Goal: Information Seeking & Learning: Compare options

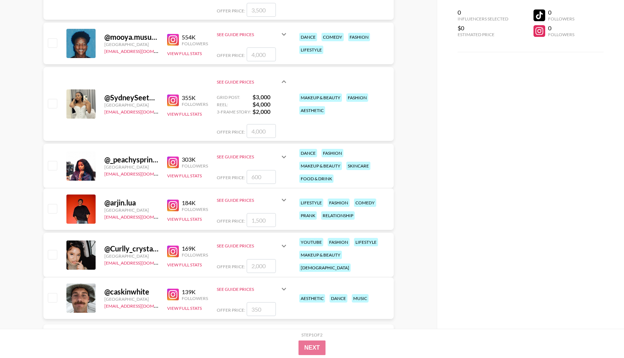
scroll to position [206, 0]
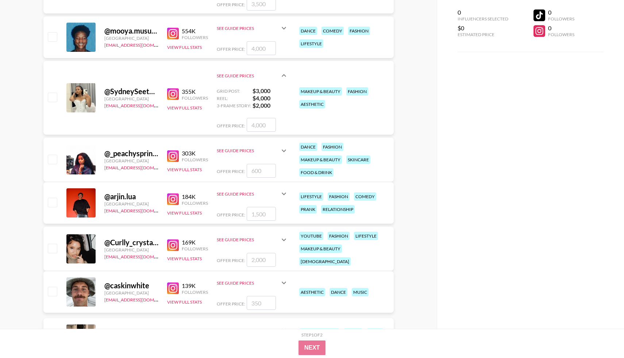
click at [173, 158] on img at bounding box center [173, 156] width 12 height 12
click at [174, 107] on button "View Full Stats" at bounding box center [184, 107] width 35 height 5
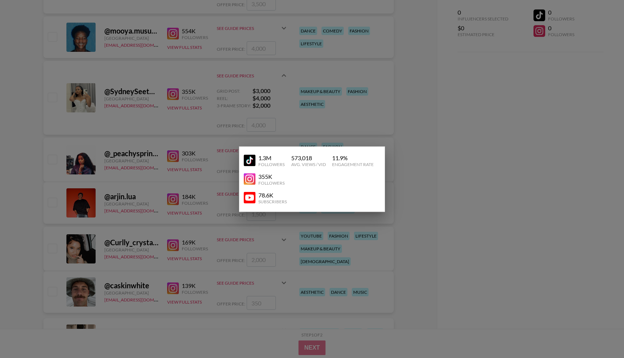
click at [197, 162] on div at bounding box center [312, 179] width 624 height 358
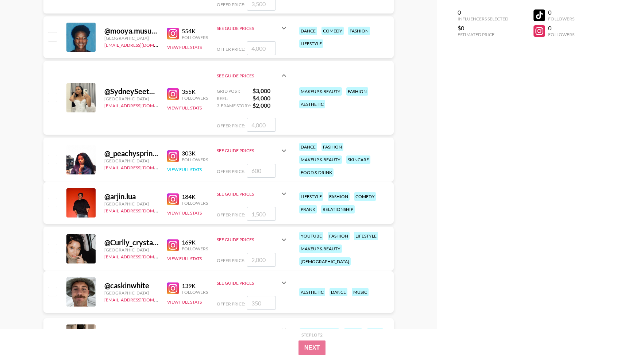
click at [172, 170] on button "View Full Stats" at bounding box center [184, 169] width 35 height 5
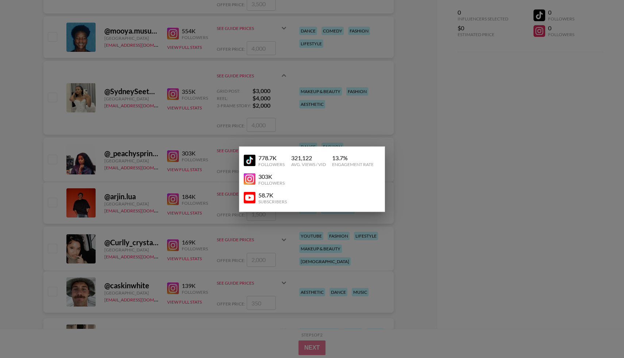
click at [248, 160] on img at bounding box center [250, 161] width 12 height 12
click at [237, 100] on div at bounding box center [312, 179] width 624 height 358
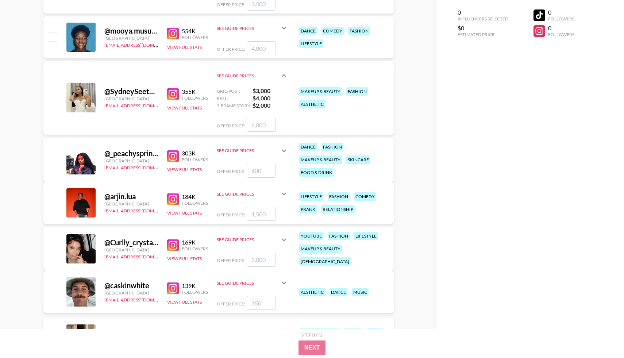
click at [289, 154] on div "@ _peachysprinkles [GEOGRAPHIC_DATA] [EMAIL_ADDRESS][DOMAIN_NAME] 303K Follower…" at bounding box center [218, 160] width 350 height 44
click at [277, 149] on div "See Guide Prices" at bounding box center [248, 150] width 63 height 5
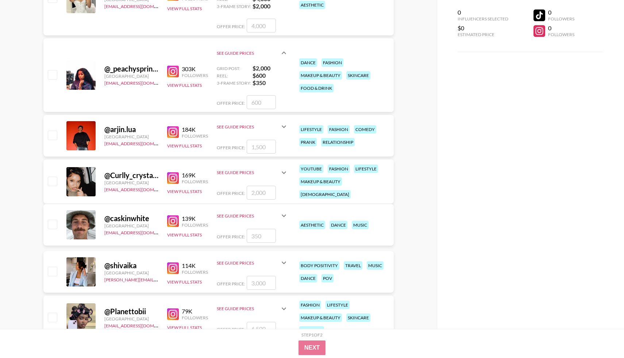
scroll to position [309, 0]
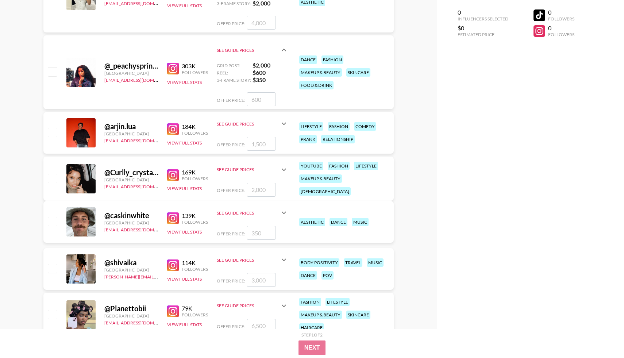
click at [172, 173] on img at bounding box center [173, 175] width 12 height 12
click at [186, 186] on button "View Full Stats" at bounding box center [184, 188] width 35 height 5
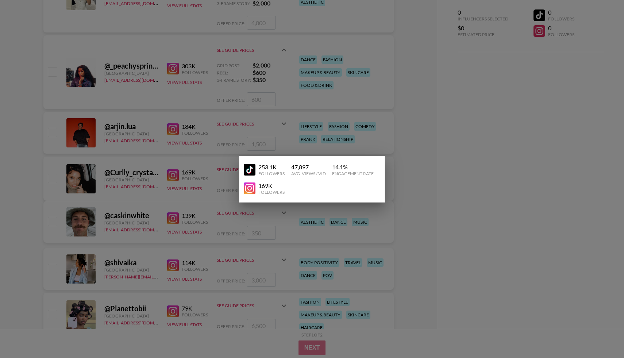
click at [250, 171] on img at bounding box center [250, 170] width 12 height 12
click at [135, 153] on div at bounding box center [312, 179] width 624 height 358
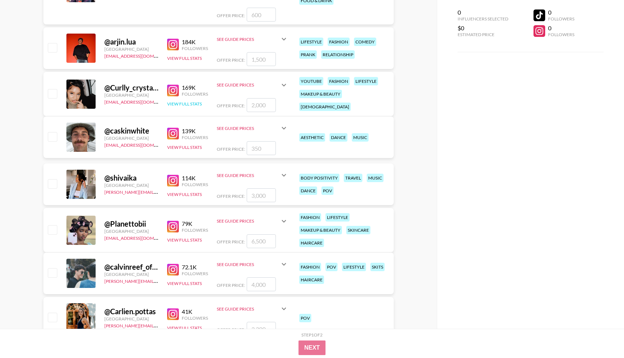
scroll to position [393, 0]
click at [170, 182] on img at bounding box center [173, 181] width 12 height 12
click at [183, 195] on button "View Full Stats" at bounding box center [184, 194] width 35 height 5
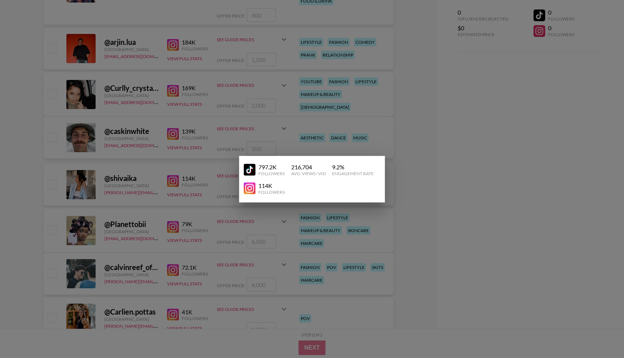
click at [248, 168] on img at bounding box center [250, 170] width 12 height 12
click at [134, 138] on div at bounding box center [312, 179] width 624 height 358
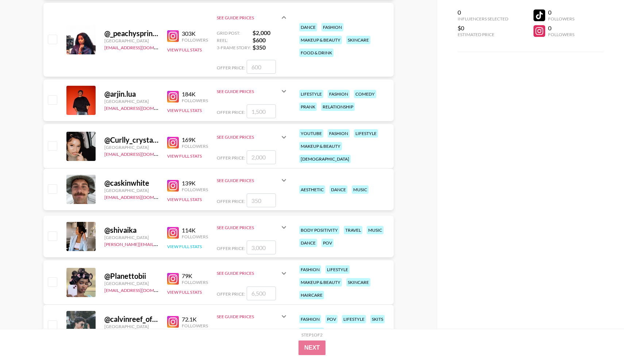
scroll to position [341, 0]
click at [240, 136] on div "See Guide Prices" at bounding box center [248, 137] width 63 height 5
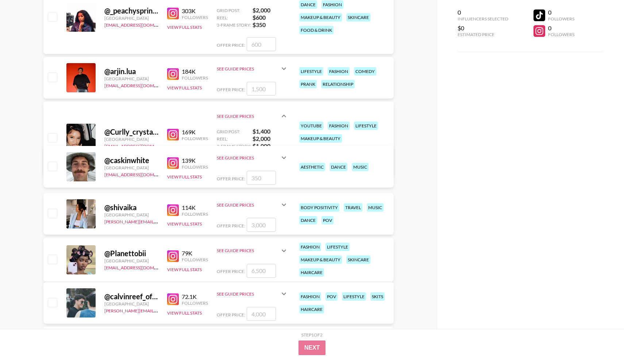
scroll to position [367, 0]
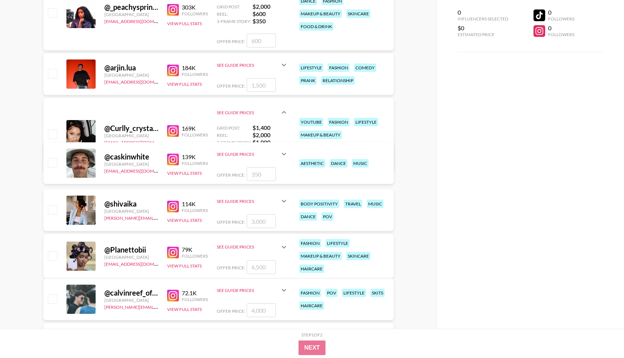
click at [264, 199] on div "See Guide Prices" at bounding box center [248, 200] width 63 height 5
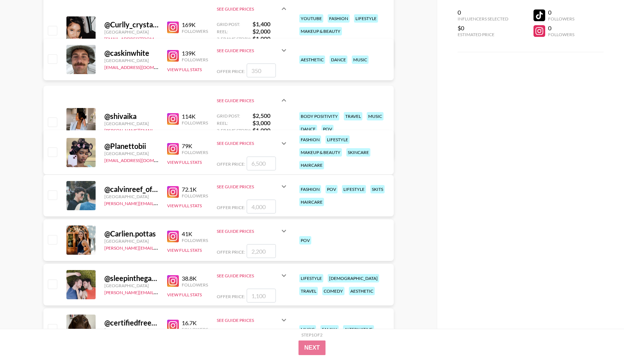
scroll to position [471, 0]
click at [189, 162] on button "View Full Stats" at bounding box center [184, 161] width 35 height 5
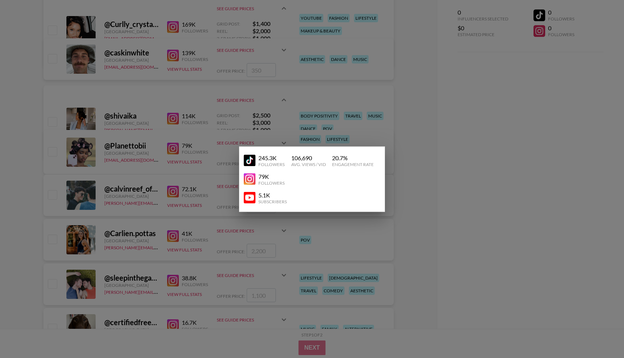
click at [250, 179] on img at bounding box center [250, 179] width 12 height 12
click at [251, 159] on img at bounding box center [250, 161] width 12 height 12
click at [173, 167] on div at bounding box center [312, 179] width 624 height 358
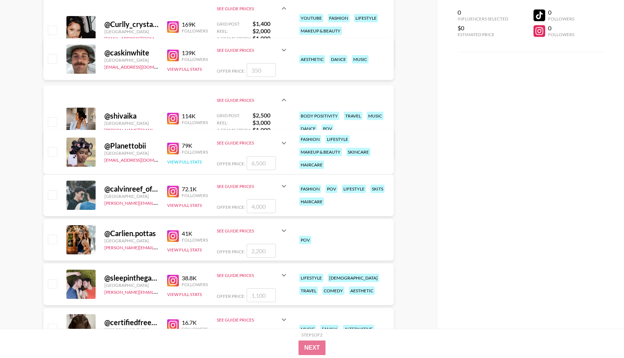
scroll to position [498, 0]
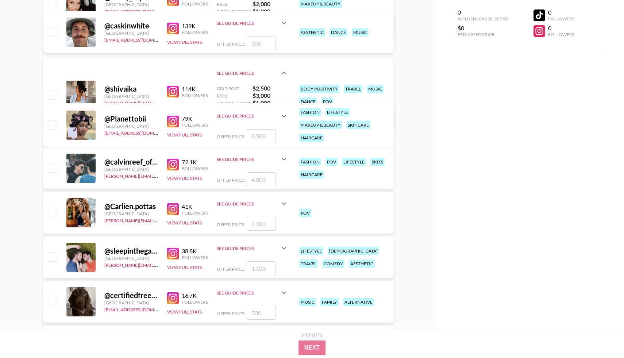
click at [172, 210] on img at bounding box center [173, 209] width 12 height 12
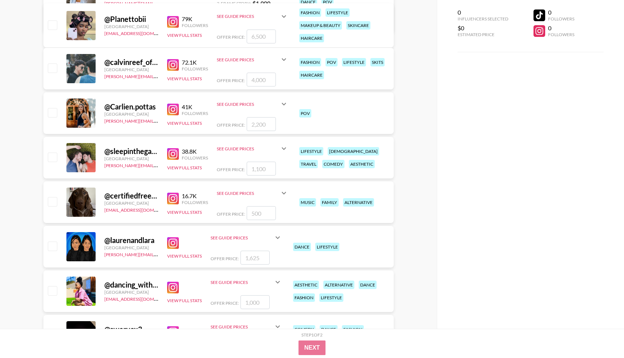
scroll to position [598, 0]
click at [174, 199] on img at bounding box center [173, 198] width 12 height 12
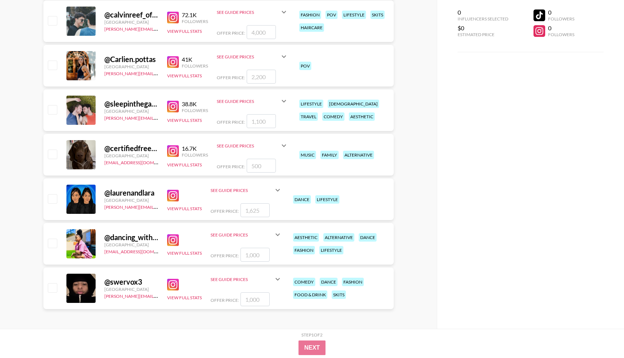
scroll to position [646, 0]
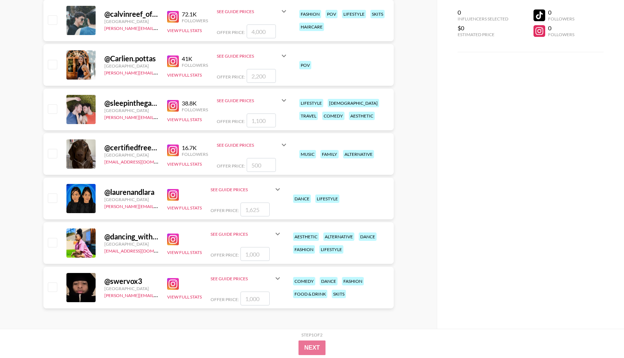
click at [177, 192] on img at bounding box center [173, 195] width 12 height 12
click at [273, 192] on div "See Guide Prices" at bounding box center [246, 190] width 72 height 18
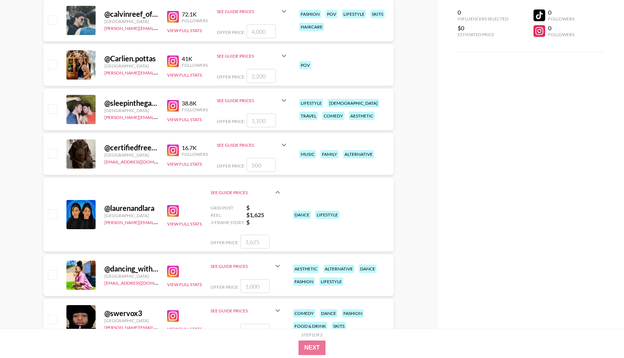
click at [174, 270] on img at bounding box center [173, 272] width 12 height 12
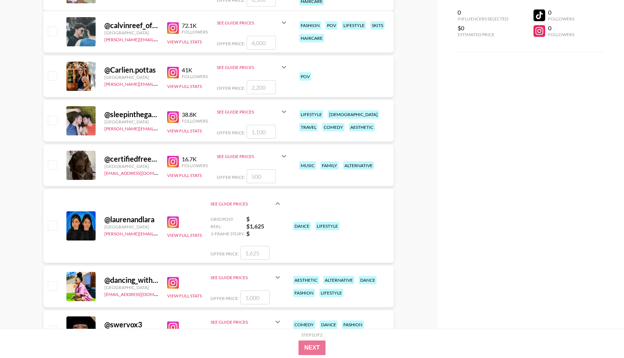
scroll to position [636, 0]
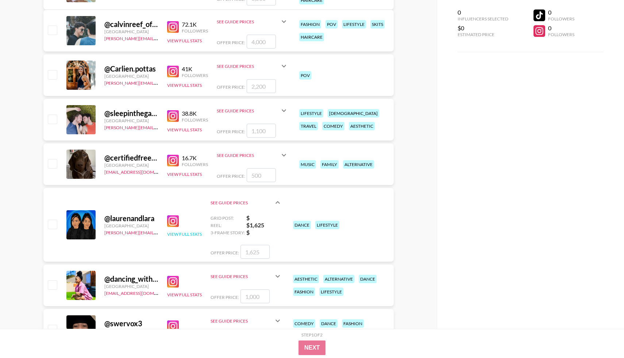
click at [183, 233] on button "View Full Stats" at bounding box center [184, 233] width 35 height 5
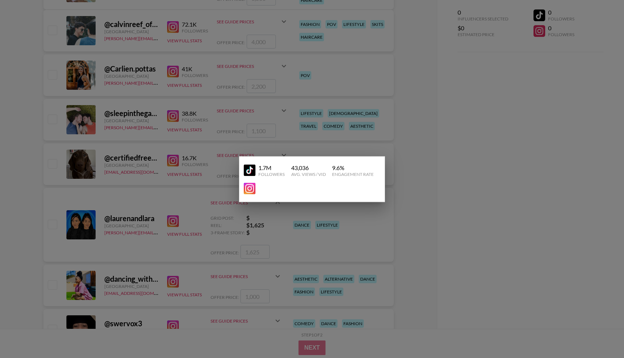
click at [250, 166] on img at bounding box center [250, 171] width 12 height 12
click at [142, 96] on div at bounding box center [312, 179] width 624 height 358
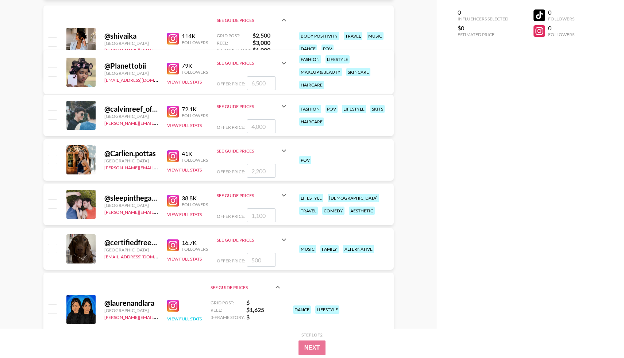
scroll to position [520, 0]
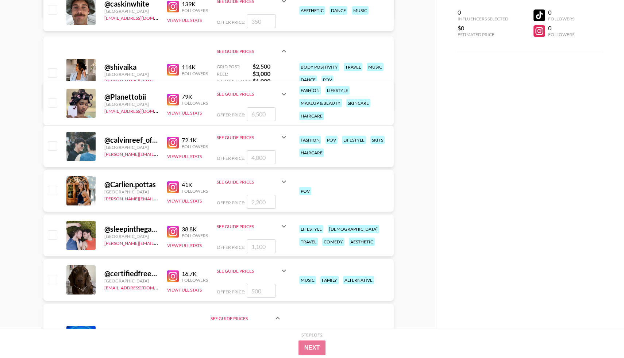
click at [280, 97] on icon at bounding box center [283, 94] width 9 height 9
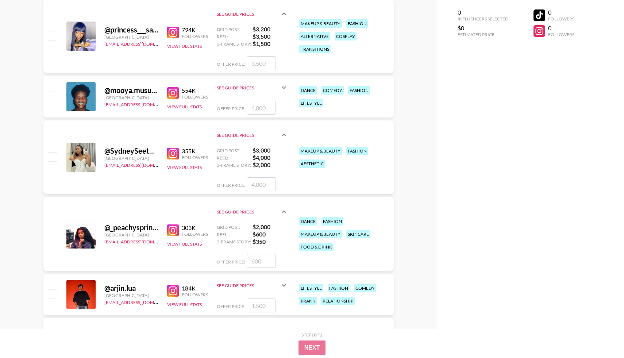
scroll to position [0, 0]
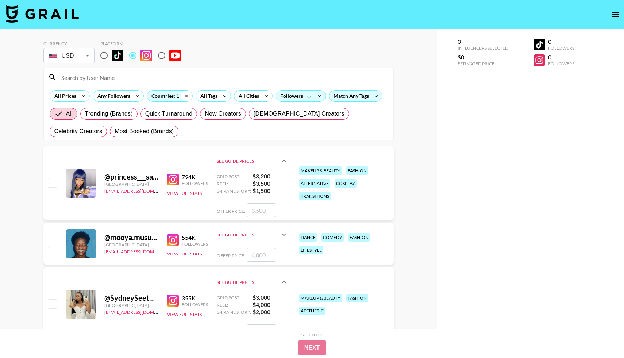
click at [189, 94] on icon at bounding box center [187, 95] width 12 height 11
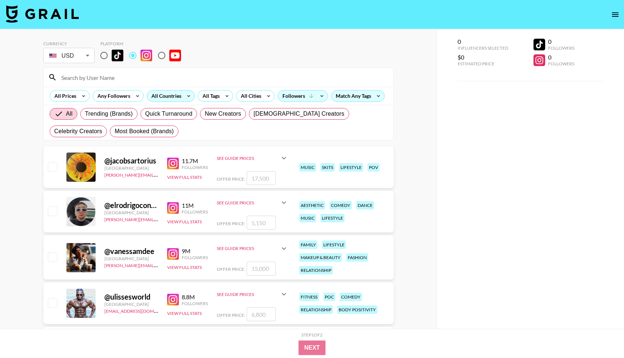
click at [183, 96] on icon at bounding box center [189, 95] width 12 height 11
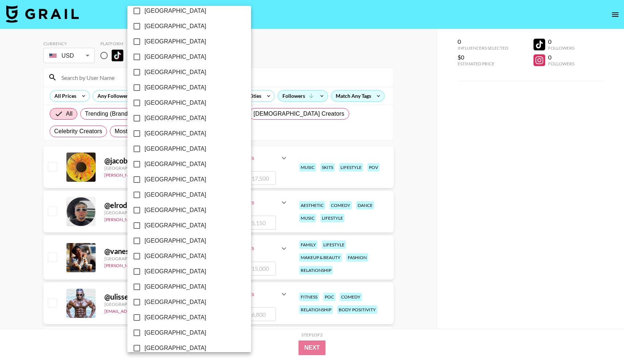
scroll to position [493, 0]
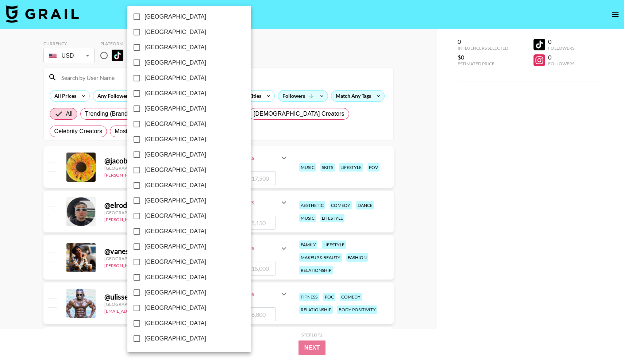
click at [157, 245] on span "[GEOGRAPHIC_DATA]" at bounding box center [175, 246] width 62 height 9
click at [144, 245] on input "[GEOGRAPHIC_DATA]" at bounding box center [136, 246] width 15 height 15
checkbox input "true"
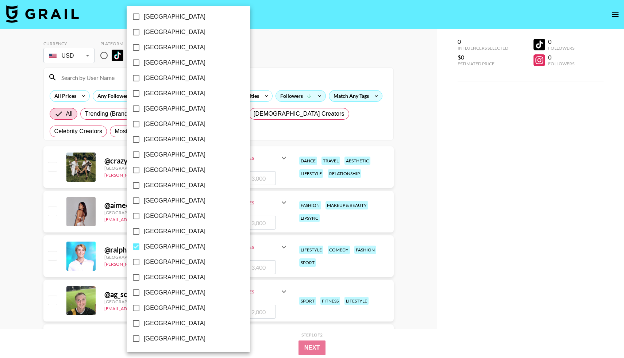
click at [464, 248] on div at bounding box center [312, 179] width 624 height 358
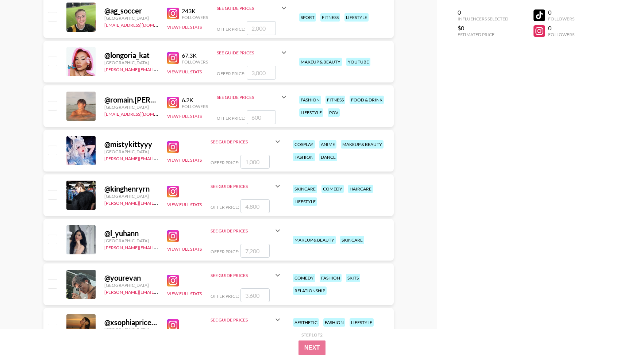
scroll to position [0, 0]
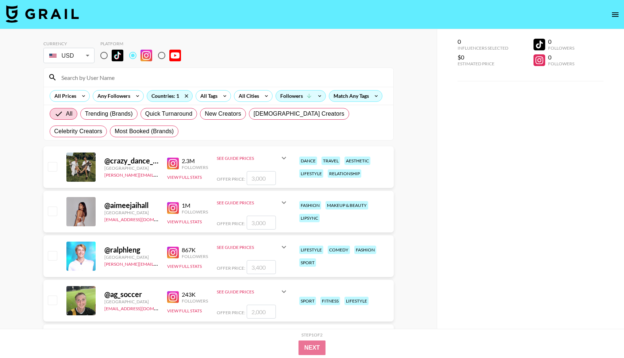
click at [174, 165] on img at bounding box center [173, 164] width 12 height 12
click at [173, 205] on img at bounding box center [173, 208] width 12 height 12
click at [181, 221] on button "View Full Stats" at bounding box center [184, 221] width 35 height 5
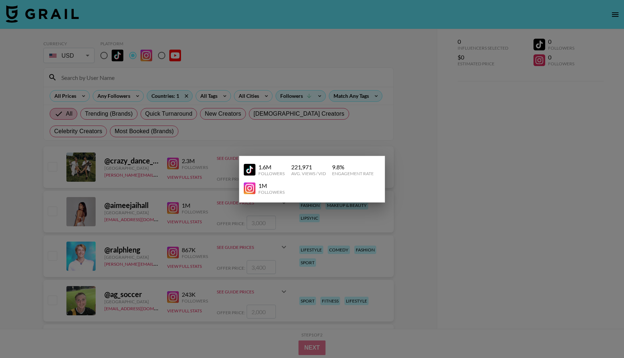
click at [245, 170] on img at bounding box center [250, 170] width 12 height 12
click at [204, 201] on div at bounding box center [312, 179] width 624 height 358
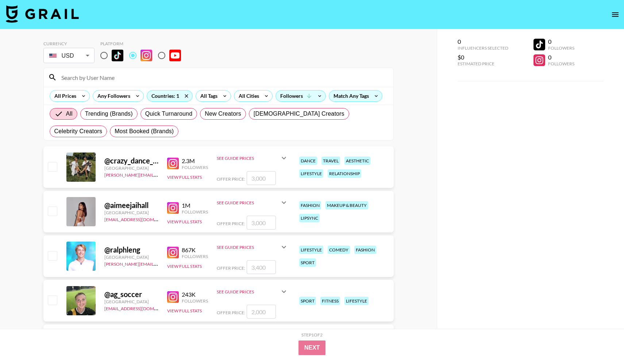
click at [279, 205] on icon at bounding box center [283, 202] width 9 height 9
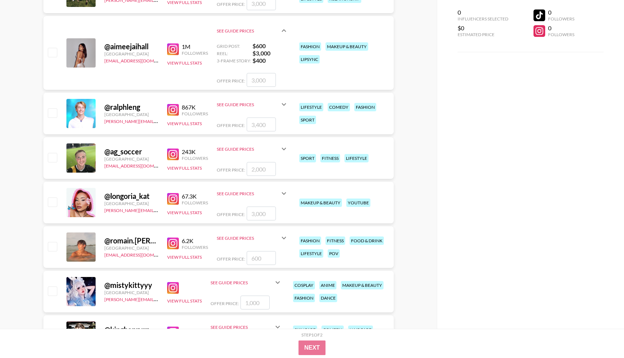
scroll to position [182, 0]
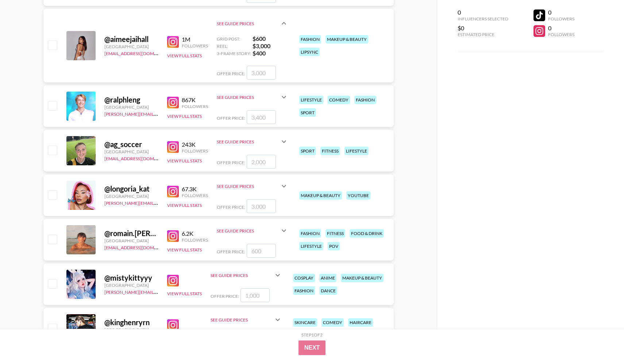
click at [171, 188] on img at bounding box center [173, 192] width 12 height 12
click at [179, 204] on button "View Full Stats" at bounding box center [184, 204] width 35 height 5
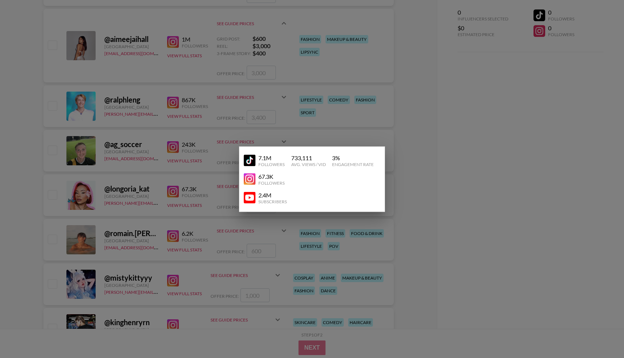
click at [247, 163] on img at bounding box center [250, 161] width 12 height 12
click at [204, 148] on div at bounding box center [312, 179] width 624 height 358
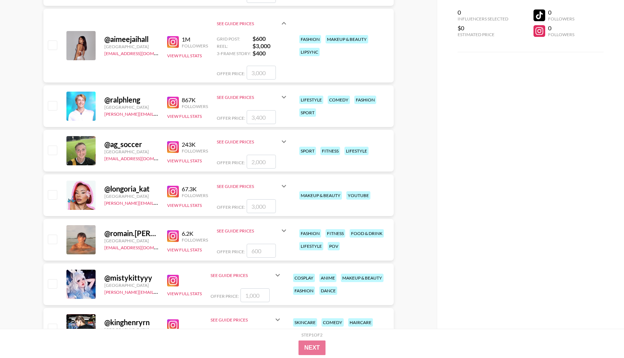
click at [282, 185] on icon at bounding box center [284, 186] width 4 height 3
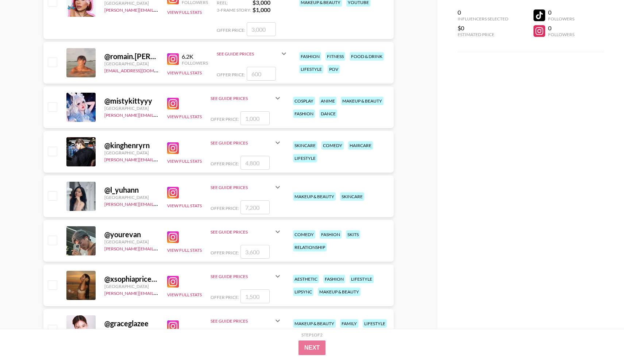
scroll to position [391, 0]
click at [172, 104] on img at bounding box center [173, 104] width 12 height 12
click at [172, 192] on img at bounding box center [173, 193] width 12 height 12
click at [195, 205] on button "View Full Stats" at bounding box center [184, 205] width 35 height 5
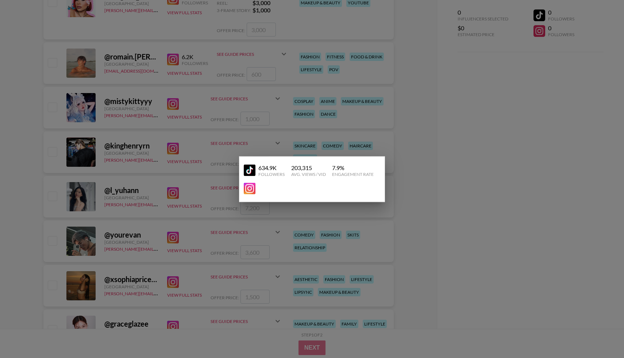
click at [245, 173] on img at bounding box center [250, 171] width 12 height 12
click at [202, 169] on div at bounding box center [312, 179] width 624 height 358
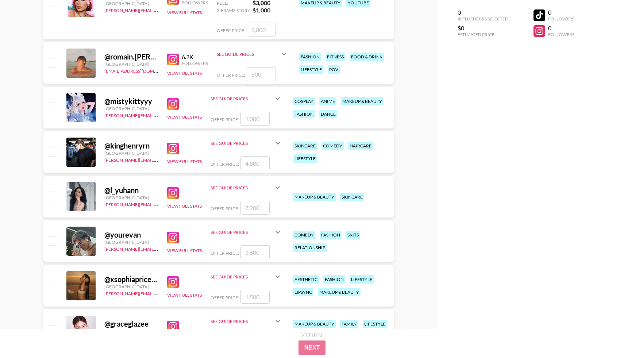
click at [277, 188] on icon at bounding box center [277, 187] width 9 height 9
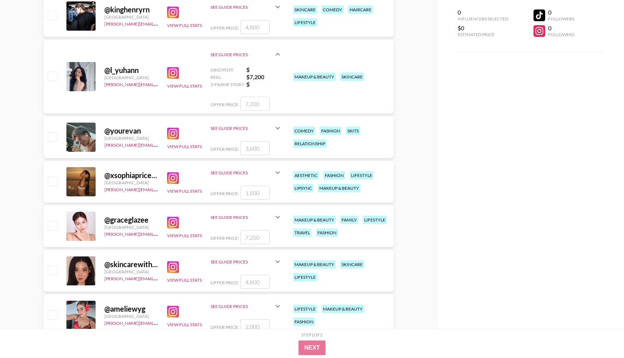
scroll to position [542, 0]
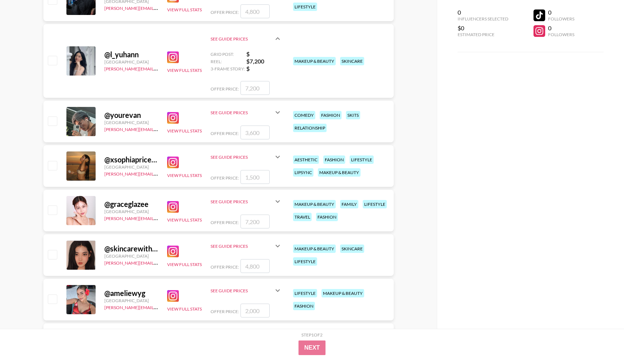
click at [178, 163] on img at bounding box center [173, 163] width 12 height 12
click at [190, 172] on div "View Full Stats" at bounding box center [184, 166] width 35 height 25
click at [276, 159] on icon at bounding box center [277, 156] width 9 height 9
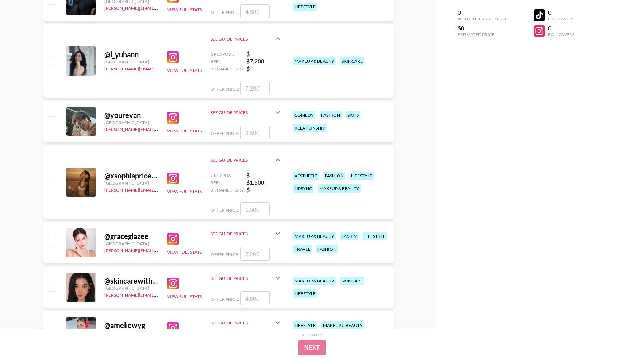
click at [276, 159] on icon at bounding box center [277, 159] width 9 height 9
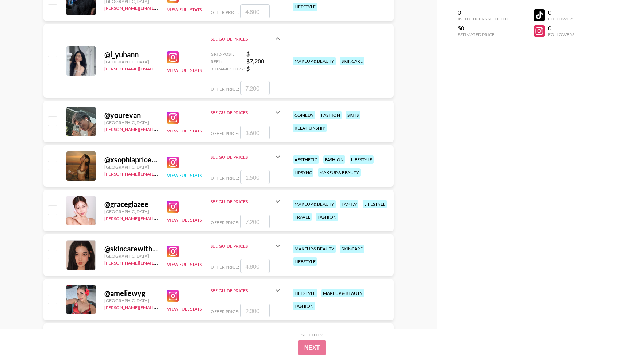
click at [201, 177] on button "View Full Stats" at bounding box center [184, 175] width 35 height 5
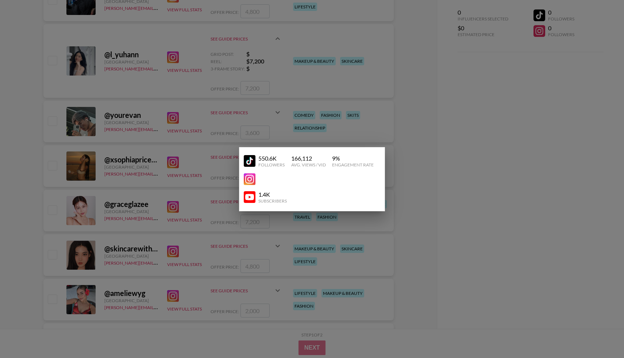
click at [254, 158] on img at bounding box center [250, 161] width 12 height 12
click at [246, 162] on img at bounding box center [250, 161] width 12 height 12
click at [165, 132] on div at bounding box center [312, 179] width 624 height 358
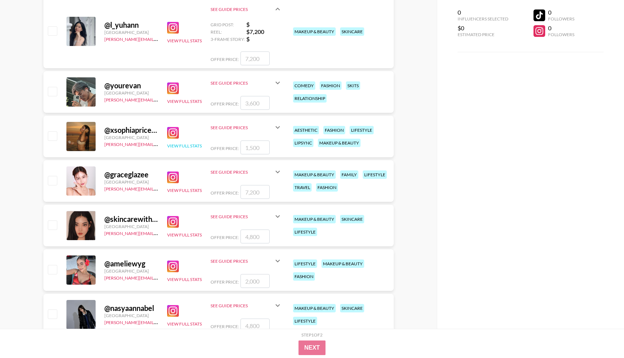
scroll to position [579, 0]
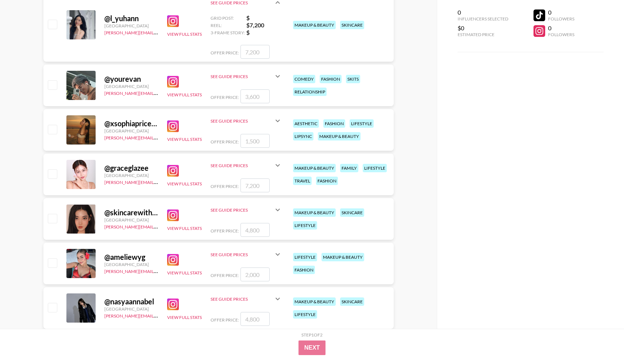
click at [175, 170] on img at bounding box center [173, 171] width 12 height 12
click at [170, 216] on img at bounding box center [173, 215] width 12 height 12
click at [191, 226] on button "View Full Stats" at bounding box center [184, 227] width 35 height 5
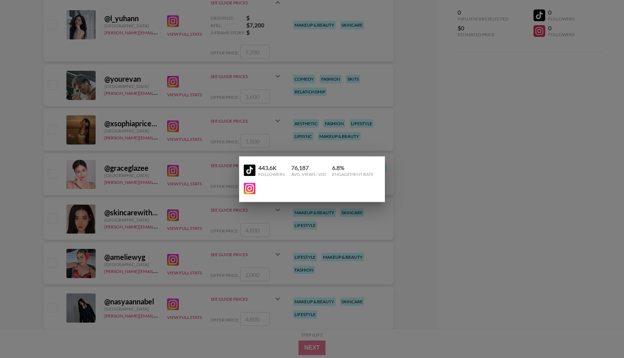
click at [247, 166] on img at bounding box center [250, 171] width 12 height 12
click at [174, 217] on div at bounding box center [312, 179] width 624 height 358
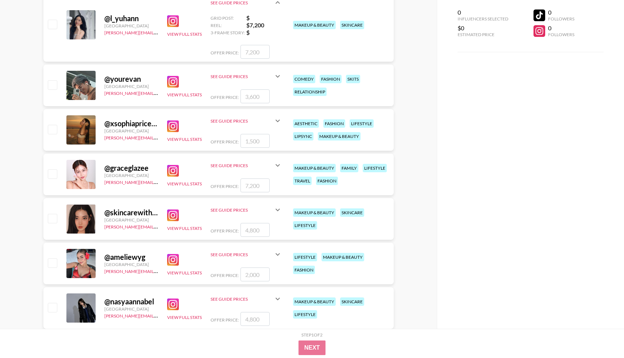
click at [275, 215] on div "See Guide Prices" at bounding box center [246, 210] width 72 height 18
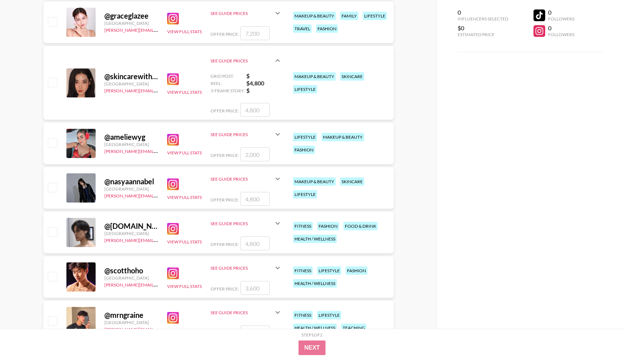
scroll to position [765, 0]
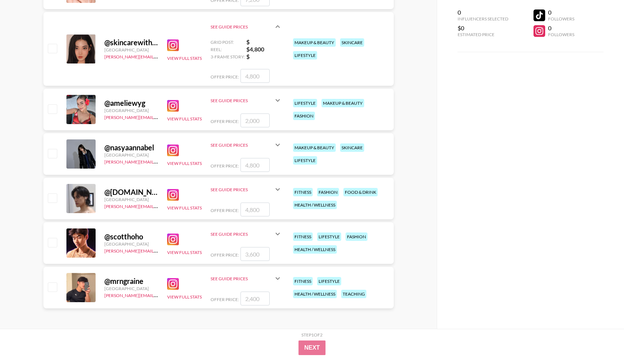
click at [174, 106] on img at bounding box center [173, 106] width 12 height 12
click at [194, 120] on button "View Full Stats" at bounding box center [184, 118] width 35 height 5
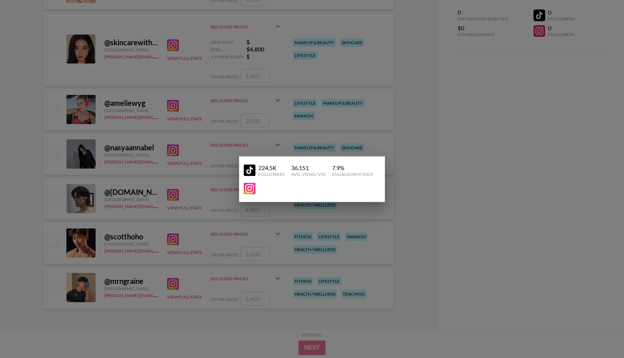
click at [254, 171] on img at bounding box center [250, 171] width 12 height 12
click at [127, 138] on div at bounding box center [312, 179] width 624 height 358
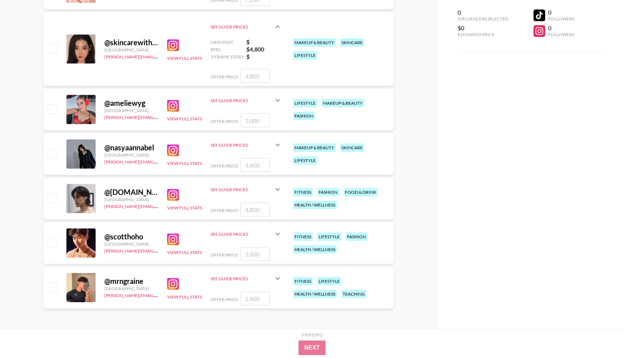
click at [277, 101] on icon at bounding box center [277, 100] width 9 height 9
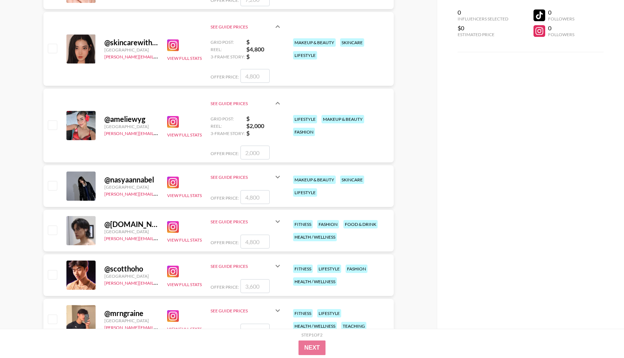
scroll to position [797, 0]
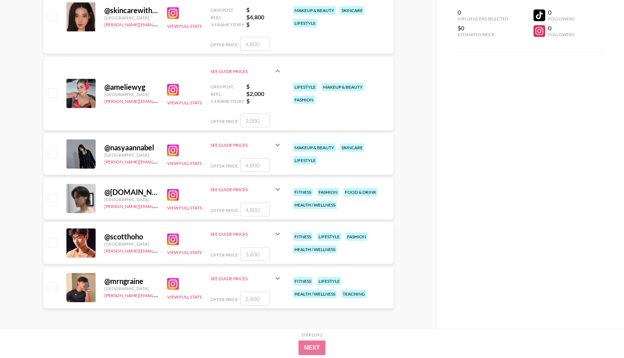
click at [174, 148] on img at bounding box center [173, 150] width 12 height 12
click at [175, 162] on button "View Full Stats" at bounding box center [184, 163] width 35 height 5
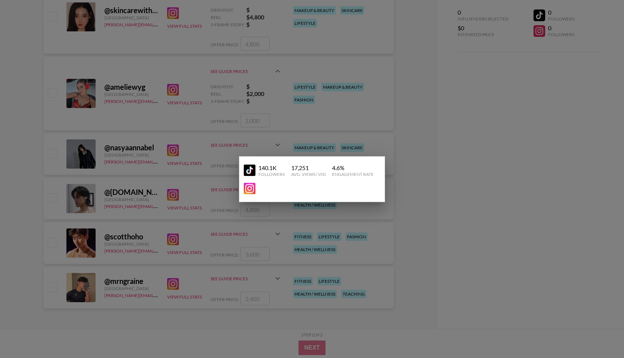
click at [253, 171] on img at bounding box center [250, 171] width 12 height 12
click at [210, 183] on div at bounding box center [312, 179] width 624 height 358
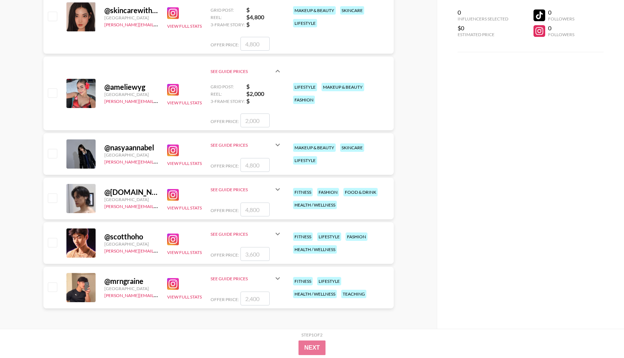
click at [275, 148] on icon at bounding box center [277, 144] width 9 height 9
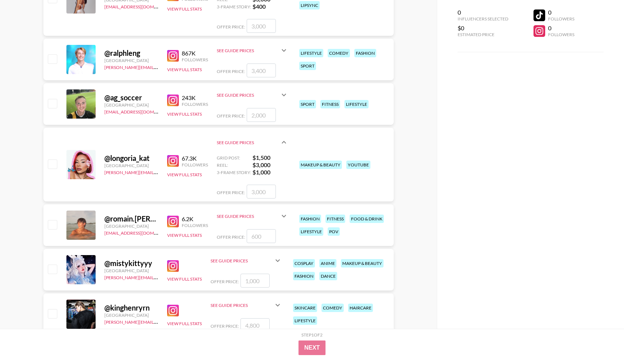
scroll to position [0, 0]
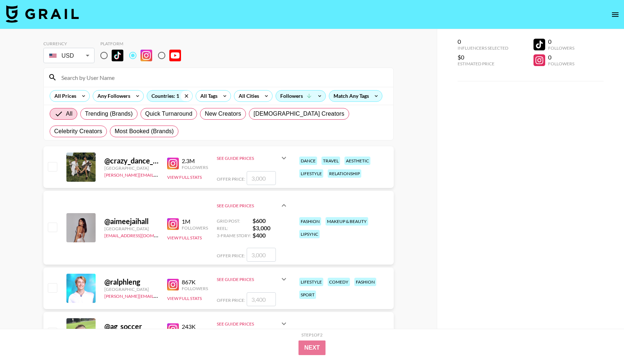
click at [186, 95] on icon at bounding box center [187, 95] width 12 height 11
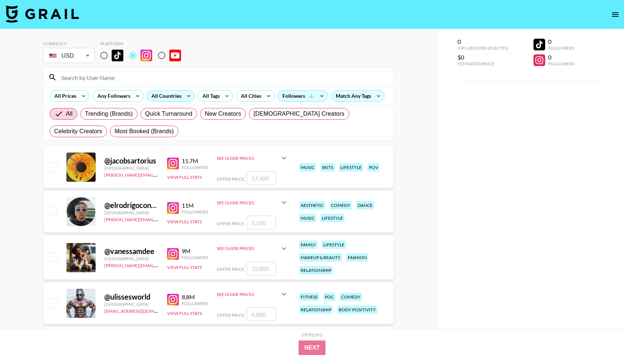
click at [187, 95] on icon at bounding box center [189, 95] width 12 height 11
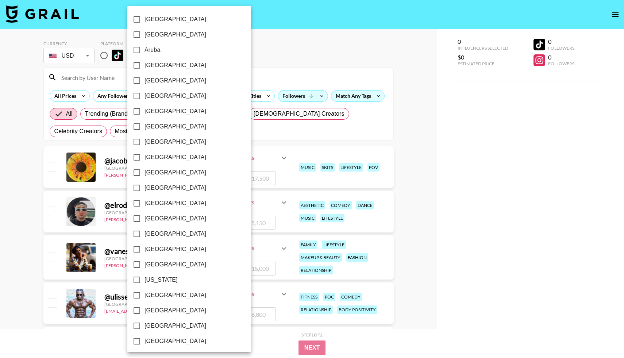
scroll to position [493, 0]
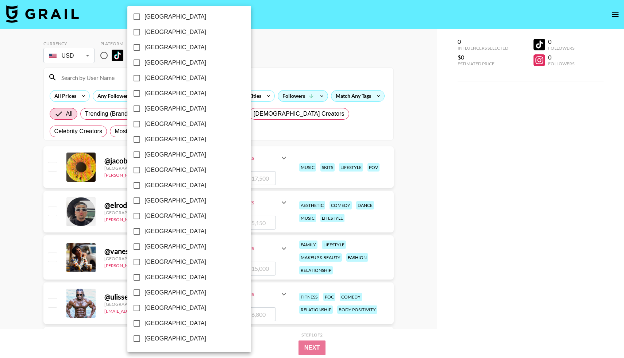
click at [137, 293] on input "[GEOGRAPHIC_DATA]" at bounding box center [136, 292] width 15 height 15
checkbox input "true"
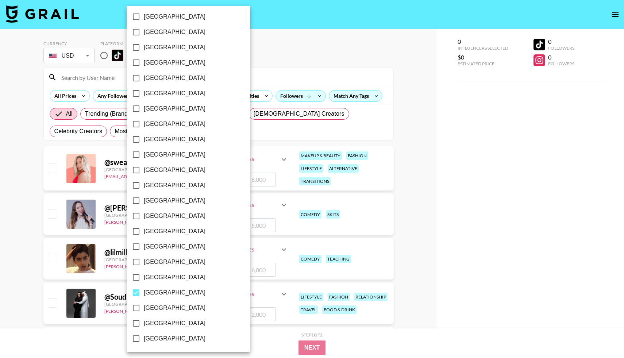
click at [480, 225] on div at bounding box center [312, 179] width 624 height 358
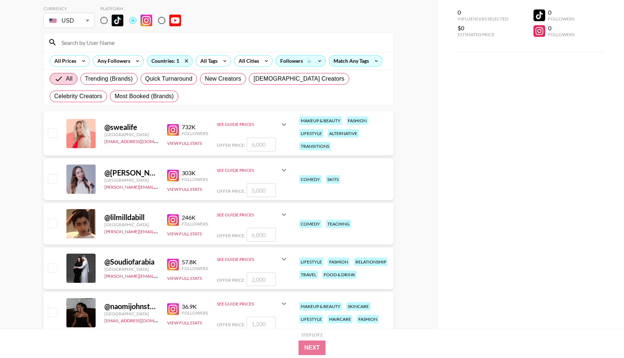
scroll to position [38, 0]
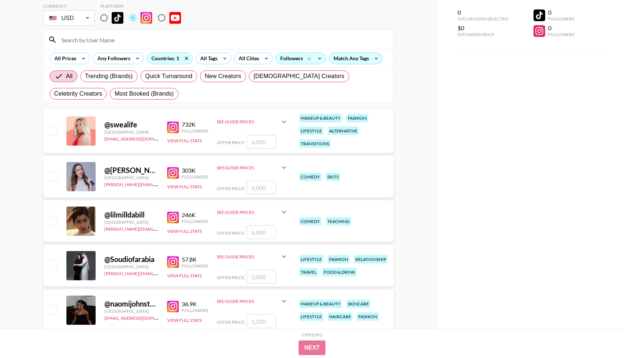
click at [177, 128] on img at bounding box center [173, 127] width 12 height 12
click at [281, 123] on icon at bounding box center [283, 121] width 9 height 9
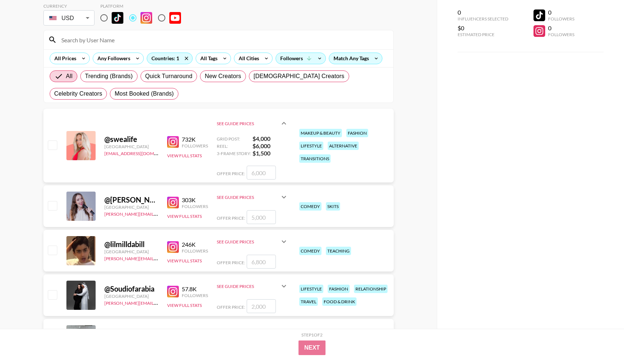
click at [281, 123] on icon at bounding box center [283, 123] width 9 height 9
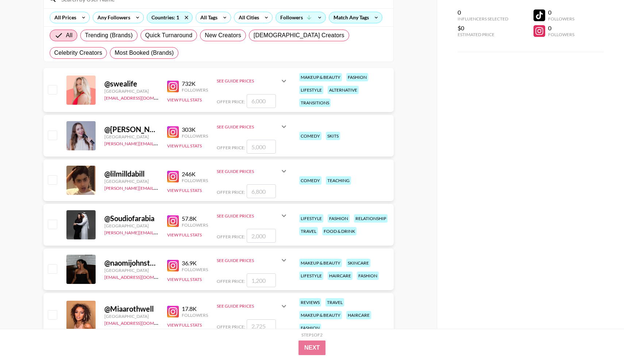
scroll to position [0, 0]
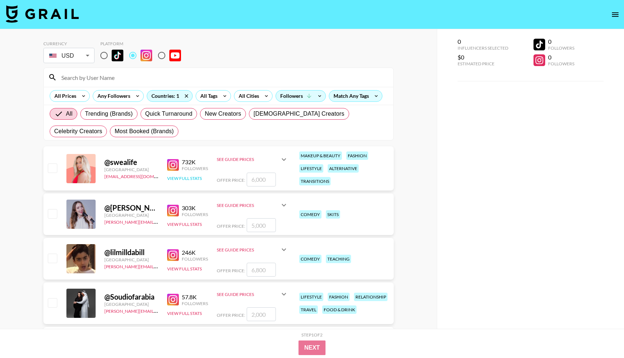
click at [181, 178] on button "View Full Stats" at bounding box center [184, 177] width 35 height 5
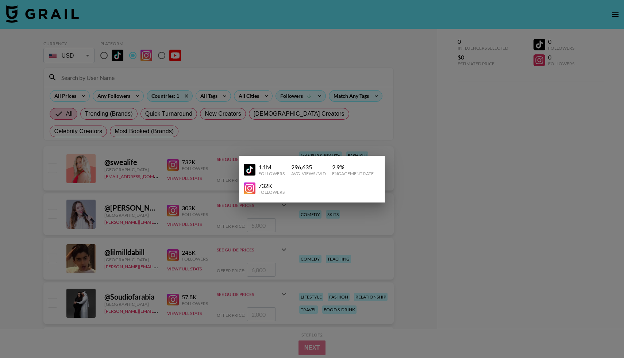
click at [248, 170] on img at bounding box center [250, 170] width 12 height 12
click at [159, 168] on div at bounding box center [312, 179] width 624 height 358
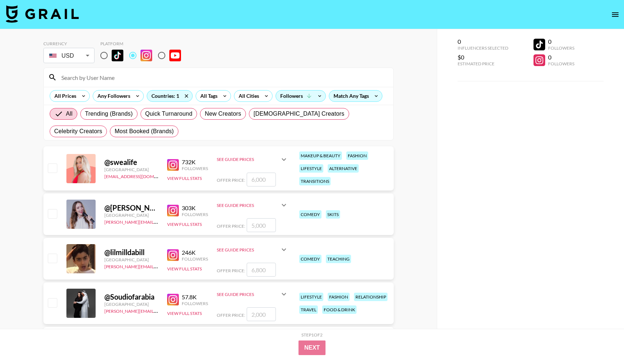
click at [173, 208] on img at bounding box center [173, 211] width 12 height 12
click at [193, 225] on button "View Full Stats" at bounding box center [184, 223] width 35 height 5
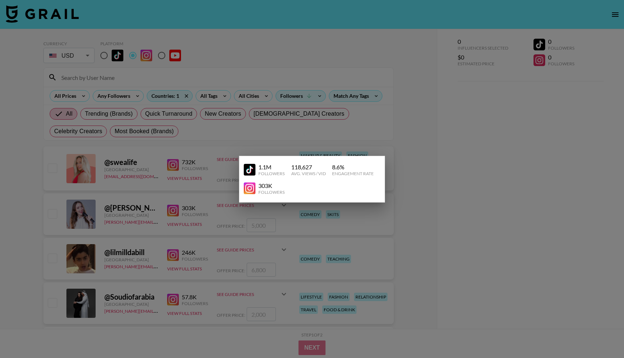
click at [249, 167] on img at bounding box center [250, 170] width 12 height 12
click at [157, 174] on div at bounding box center [312, 179] width 624 height 358
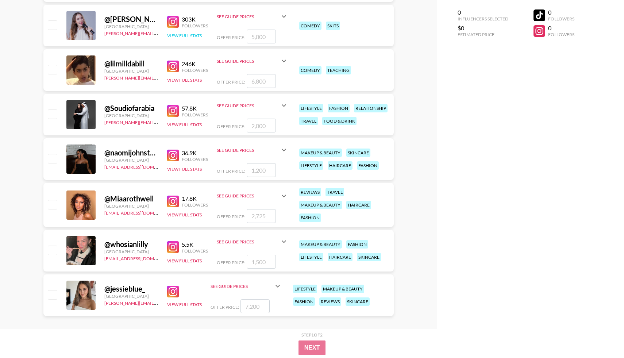
scroll to position [190, 0]
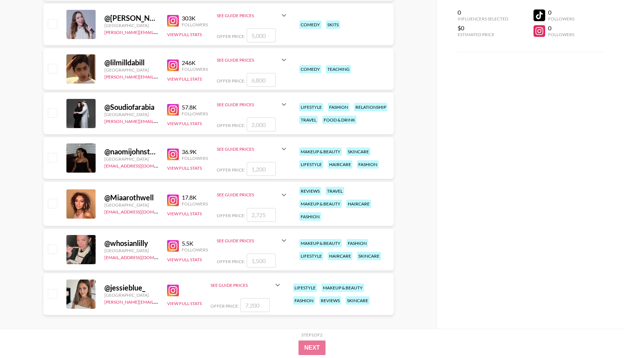
click at [173, 155] on img at bounding box center [173, 154] width 12 height 12
click at [182, 167] on button "View Full Stats" at bounding box center [184, 167] width 35 height 5
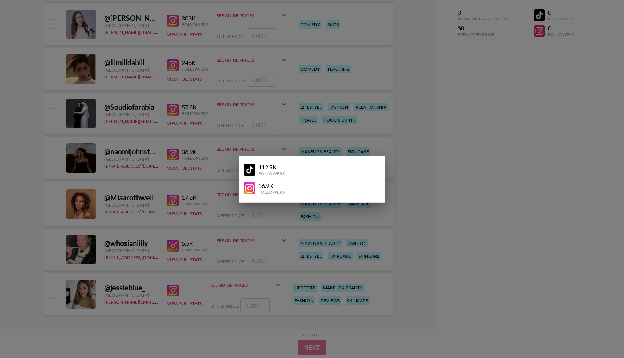
click at [250, 168] on img at bounding box center [250, 170] width 12 height 12
click at [115, 158] on div at bounding box center [312, 179] width 624 height 358
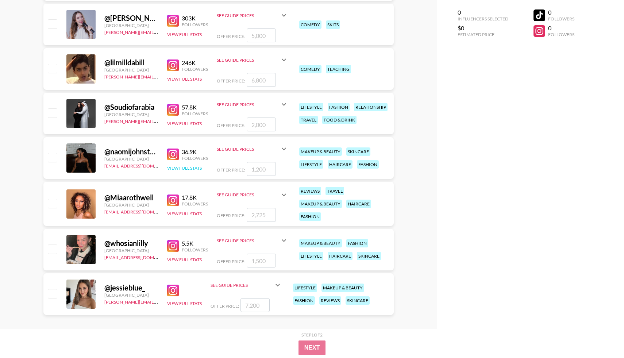
scroll to position [196, 0]
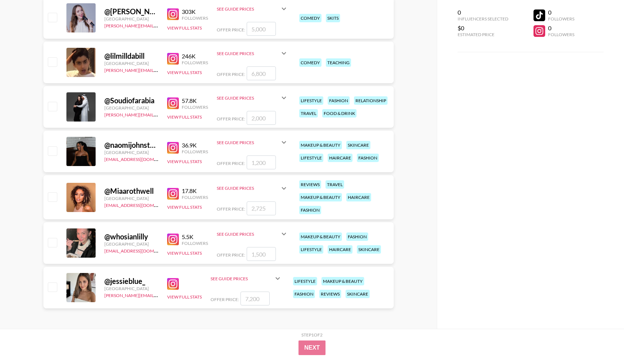
click at [172, 195] on img at bounding box center [173, 194] width 12 height 12
click at [198, 208] on button "View Full Stats" at bounding box center [184, 206] width 35 height 5
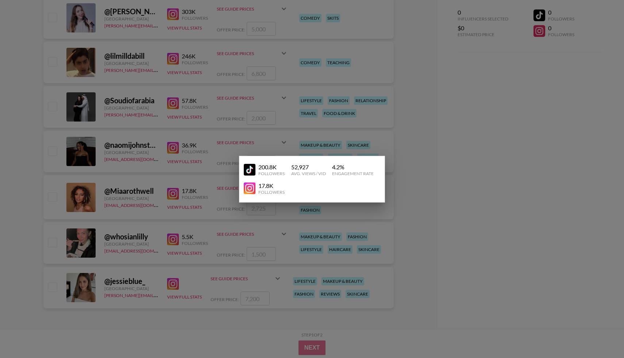
click at [249, 171] on img at bounding box center [250, 170] width 12 height 12
click at [135, 136] on div at bounding box center [312, 179] width 624 height 358
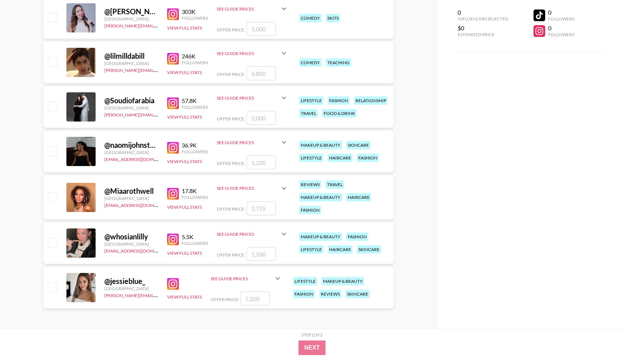
click at [282, 192] on icon at bounding box center [283, 188] width 9 height 9
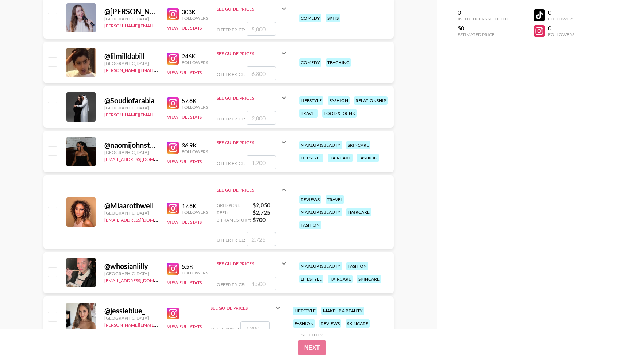
click at [275, 147] on div "See Guide Prices" at bounding box center [253, 143] width 72 height 18
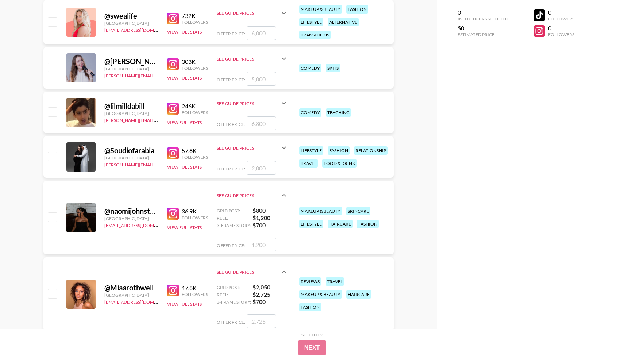
scroll to position [137, 0]
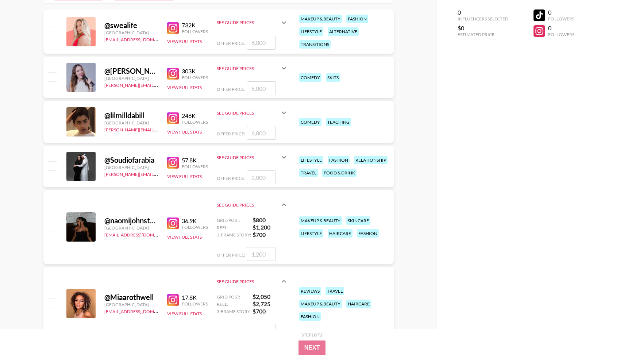
click at [282, 70] on icon at bounding box center [283, 68] width 9 height 9
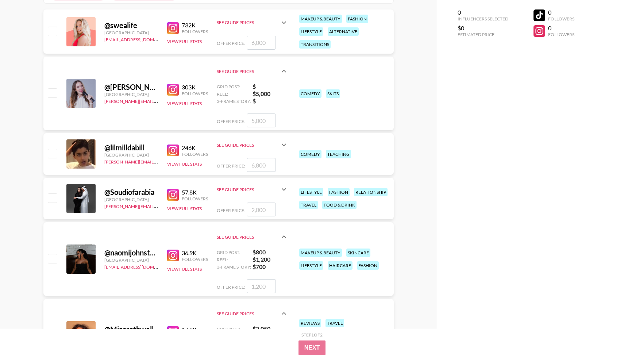
click at [285, 19] on icon at bounding box center [283, 22] width 9 height 9
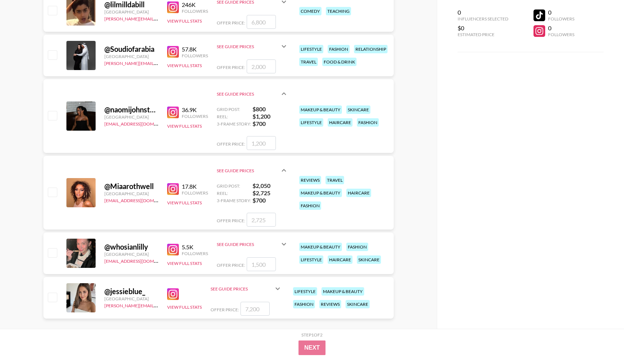
scroll to position [320, 0]
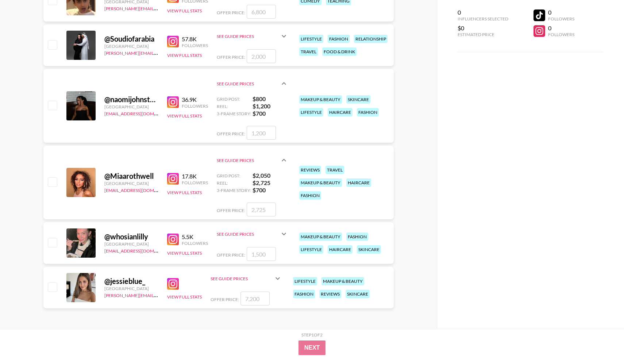
click at [173, 241] on img at bounding box center [173, 239] width 12 height 12
click at [176, 286] on img at bounding box center [173, 284] width 12 height 12
click at [186, 292] on div "View Full Stats" at bounding box center [184, 287] width 35 height 25
click at [186, 296] on button "View Full Stats" at bounding box center [184, 296] width 35 height 5
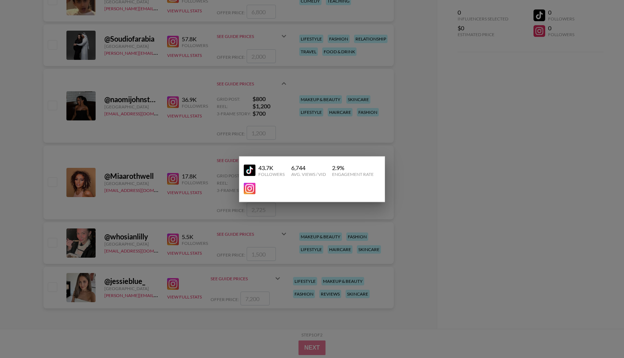
click at [254, 169] on img at bounding box center [250, 171] width 12 height 12
click at [147, 154] on div at bounding box center [312, 179] width 624 height 358
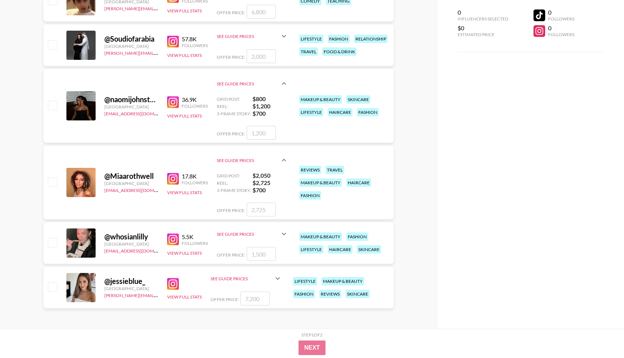
click at [285, 276] on div "@ jessieblue_ [GEOGRAPHIC_DATA] [EMAIL_ADDRESS][DOMAIN_NAME] View Full Stats Se…" at bounding box center [218, 288] width 350 height 42
click at [278, 277] on icon at bounding box center [277, 278] width 9 height 9
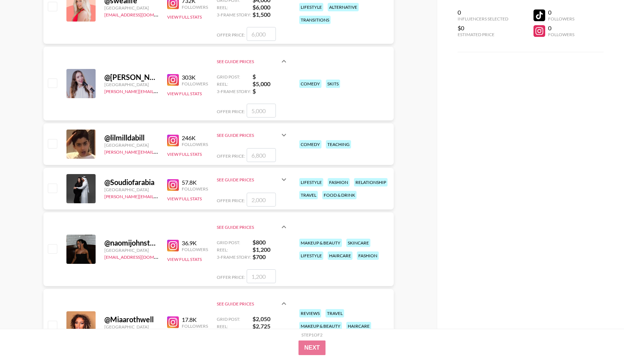
scroll to position [0, 0]
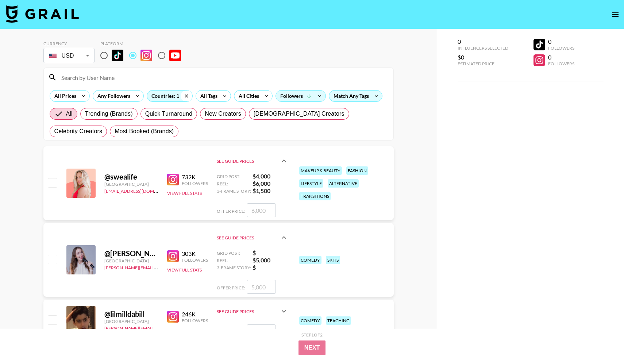
click at [184, 94] on icon at bounding box center [187, 95] width 12 height 11
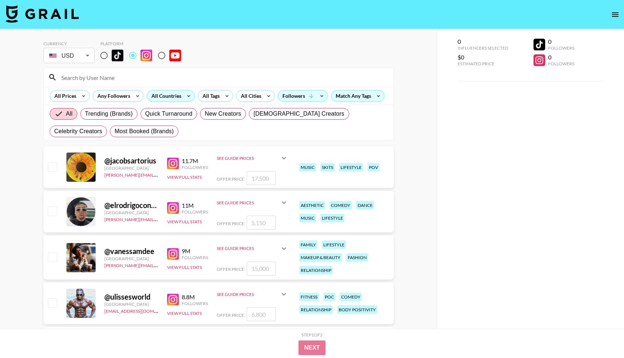
click at [173, 97] on div "All Countries" at bounding box center [165, 95] width 36 height 11
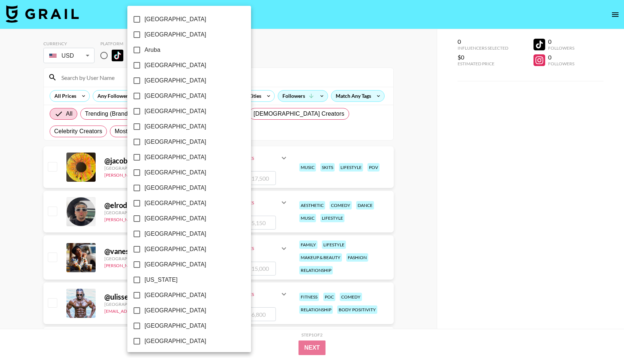
scroll to position [493, 0]
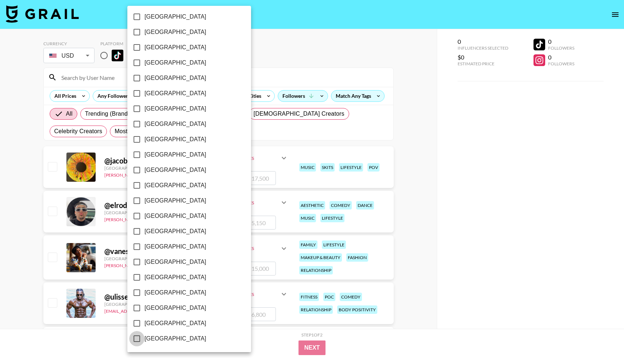
click at [138, 338] on input "[GEOGRAPHIC_DATA]" at bounding box center [136, 338] width 15 height 15
checkbox input "true"
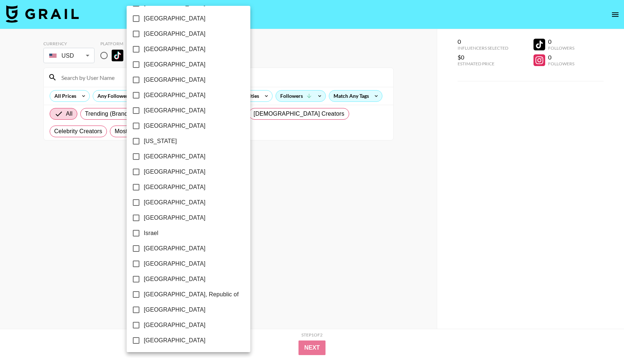
scroll to position [138, 0]
click at [140, 171] on input "[GEOGRAPHIC_DATA]" at bounding box center [135, 172] width 15 height 15
checkbox input "true"
click at [265, 200] on div at bounding box center [312, 179] width 624 height 358
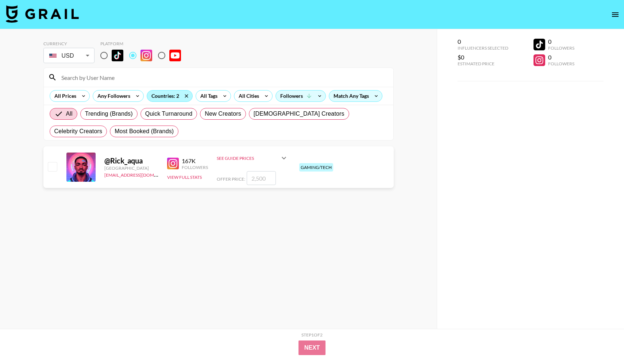
click at [166, 92] on div "Countries: 2" at bounding box center [169, 95] width 45 height 11
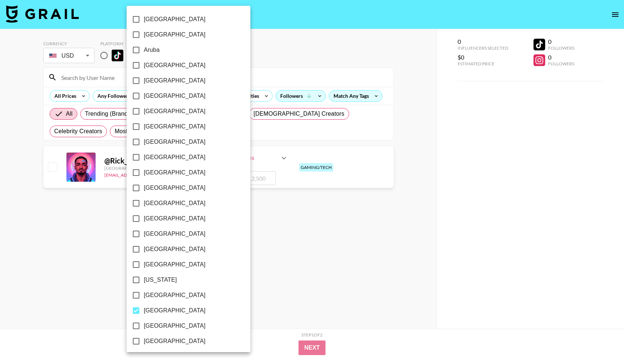
click at [137, 309] on input "[GEOGRAPHIC_DATA]" at bounding box center [135, 310] width 15 height 15
checkbox input "false"
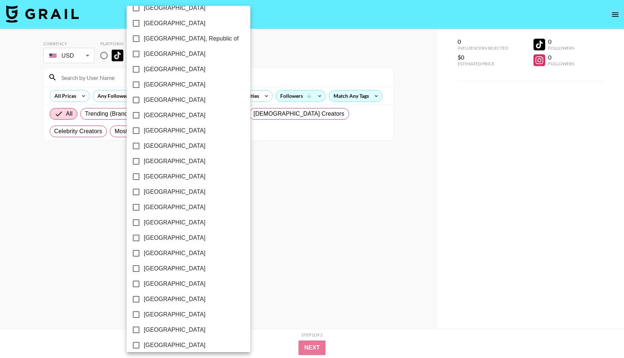
scroll to position [493, 0]
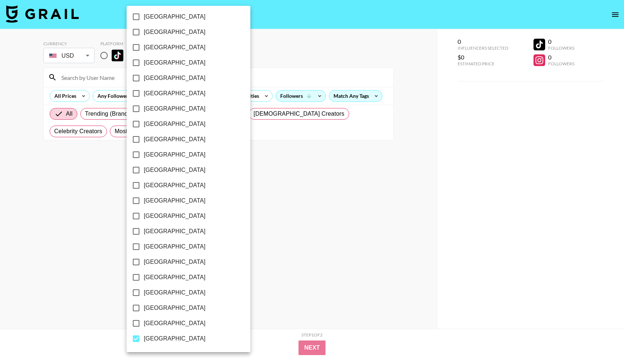
click at [137, 339] on input "[GEOGRAPHIC_DATA]" at bounding box center [135, 338] width 15 height 15
checkbox input "false"
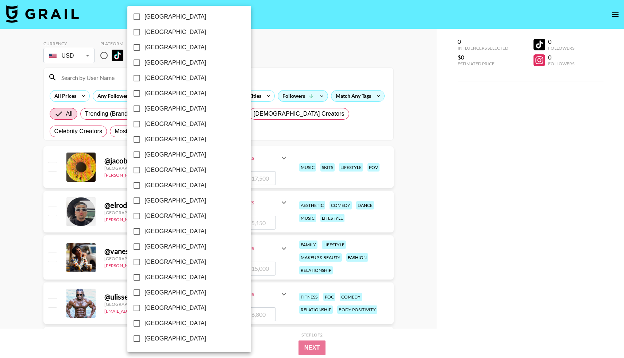
click at [135, 310] on input "[GEOGRAPHIC_DATA]" at bounding box center [136, 307] width 15 height 15
checkbox input "true"
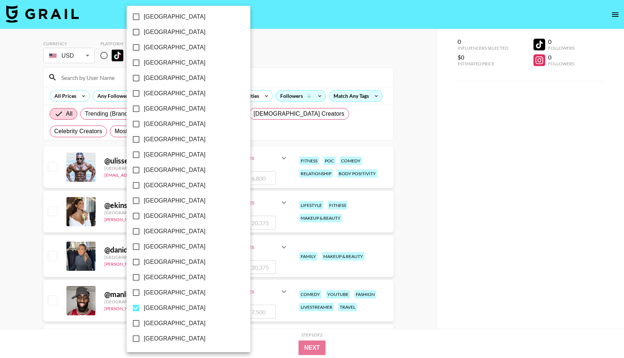
click at [447, 245] on div at bounding box center [312, 179] width 624 height 358
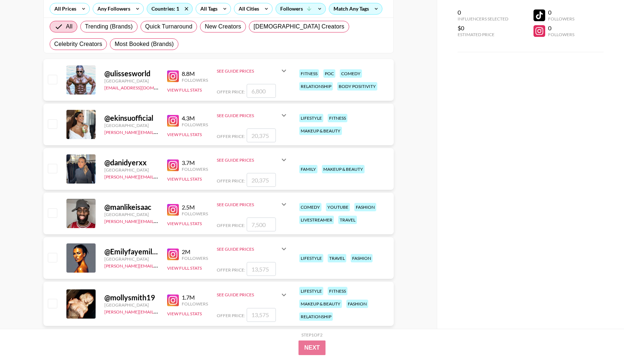
scroll to position [0, 0]
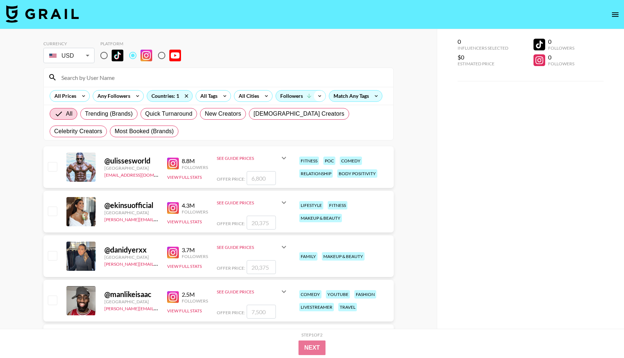
click at [317, 94] on icon at bounding box center [320, 95] width 12 height 11
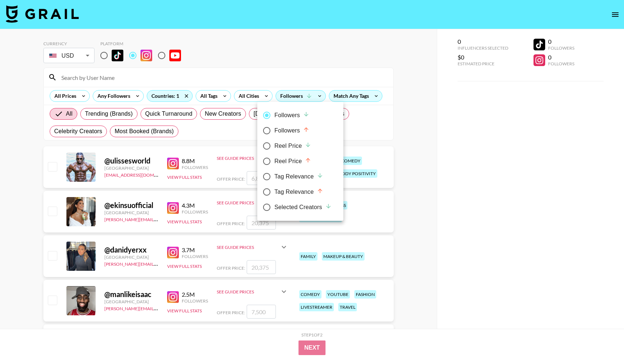
click at [298, 130] on div "Followers" at bounding box center [291, 130] width 35 height 9
click at [274, 130] on input "Followers" at bounding box center [266, 130] width 15 height 15
radio input "true"
radio input "false"
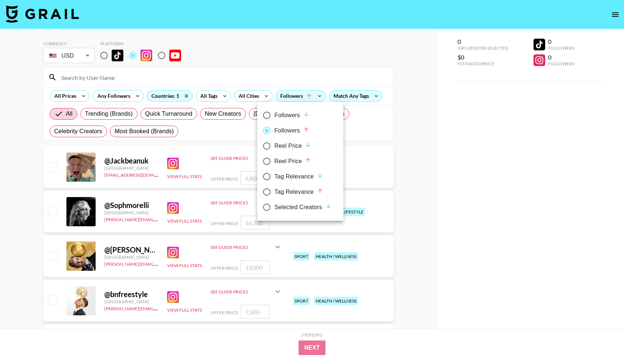
click at [429, 144] on div at bounding box center [312, 179] width 624 height 358
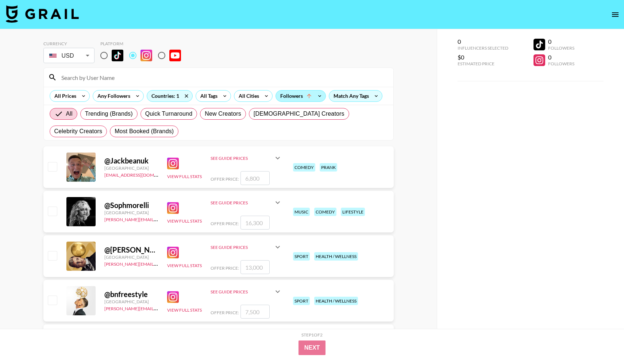
click at [295, 96] on div "Followers" at bounding box center [301, 95] width 50 height 11
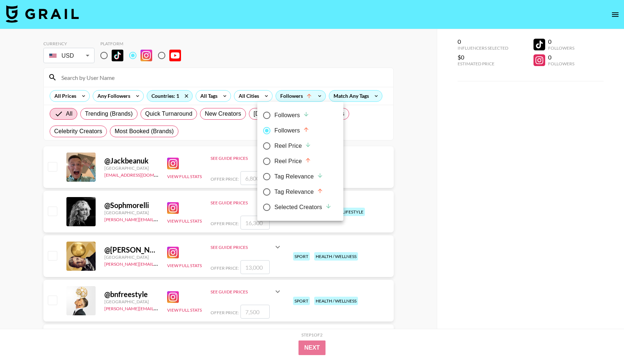
click at [289, 115] on div "Followers" at bounding box center [291, 115] width 35 height 9
click at [274, 115] on input "Followers" at bounding box center [266, 115] width 15 height 15
radio input "true"
radio input "false"
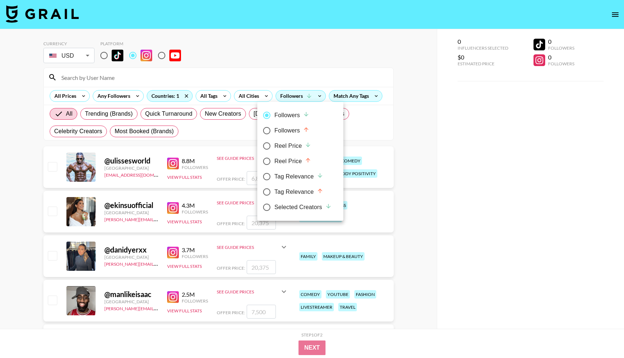
click at [412, 220] on div at bounding box center [312, 179] width 624 height 358
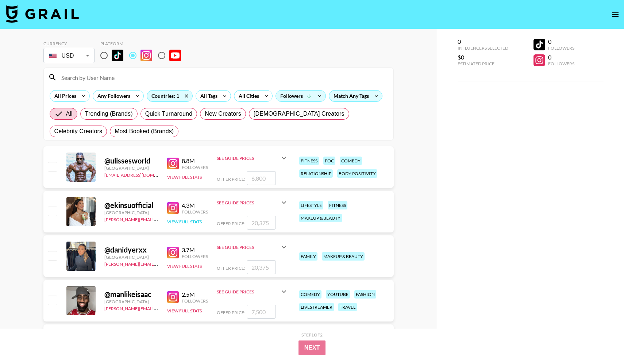
click at [190, 221] on button "View Full Stats" at bounding box center [184, 221] width 35 height 5
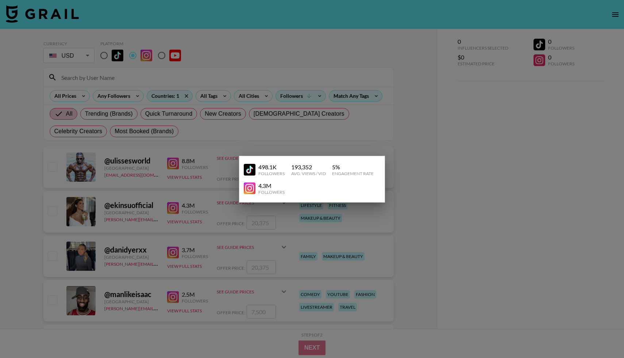
click at [216, 228] on div at bounding box center [312, 179] width 624 height 358
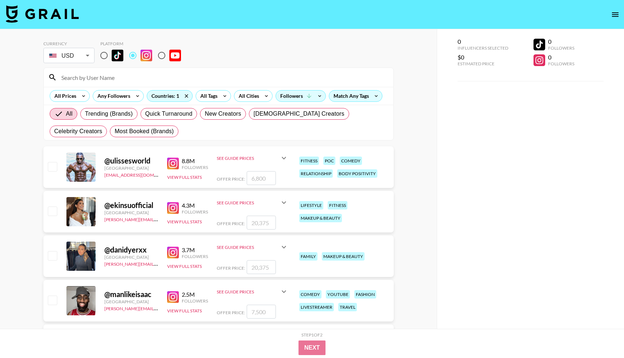
click at [199, 217] on div "4.3M Followers View Full Stats" at bounding box center [187, 212] width 41 height 26
click at [174, 208] on img at bounding box center [173, 208] width 12 height 12
